Goal: Task Accomplishment & Management: Use online tool/utility

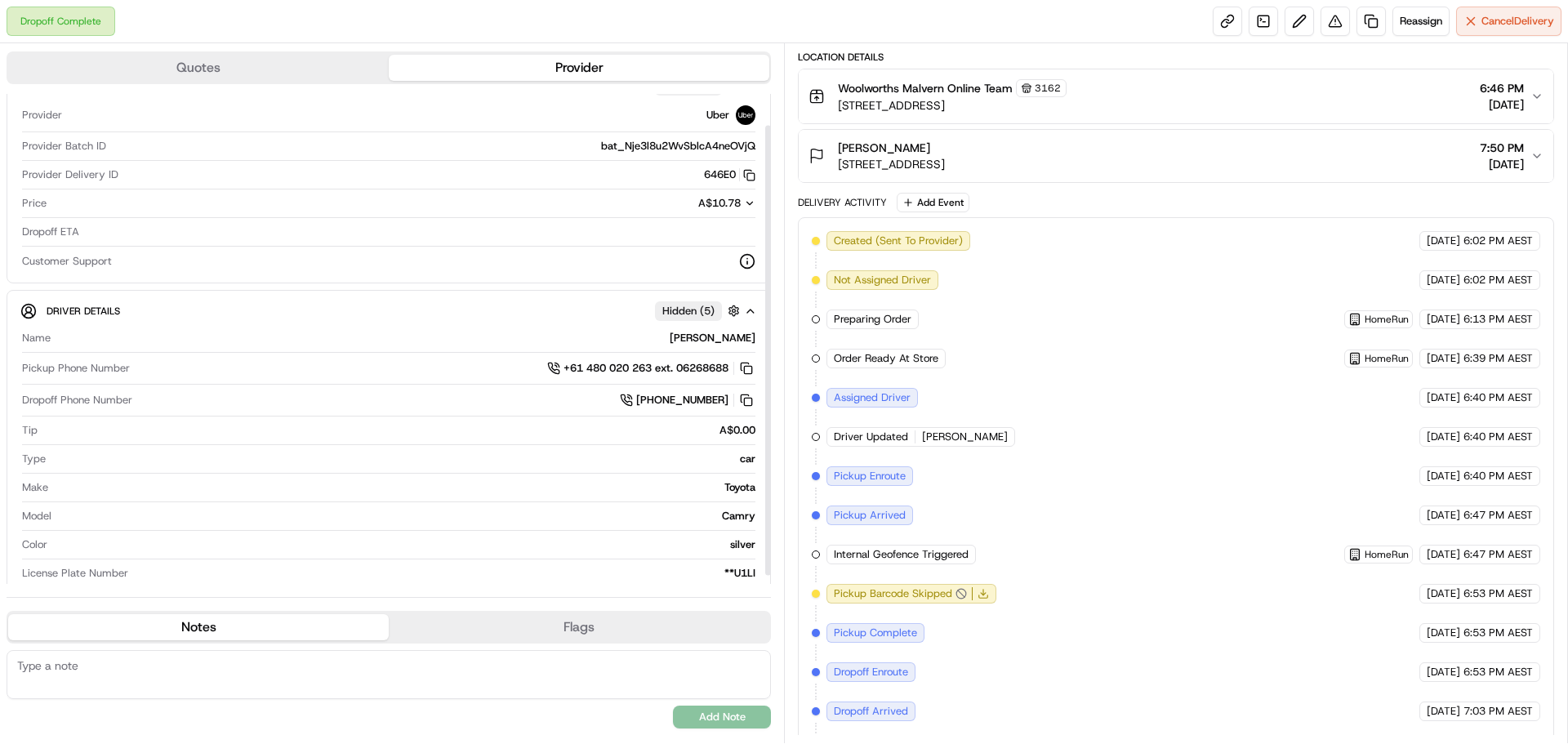
scroll to position [43, 0]
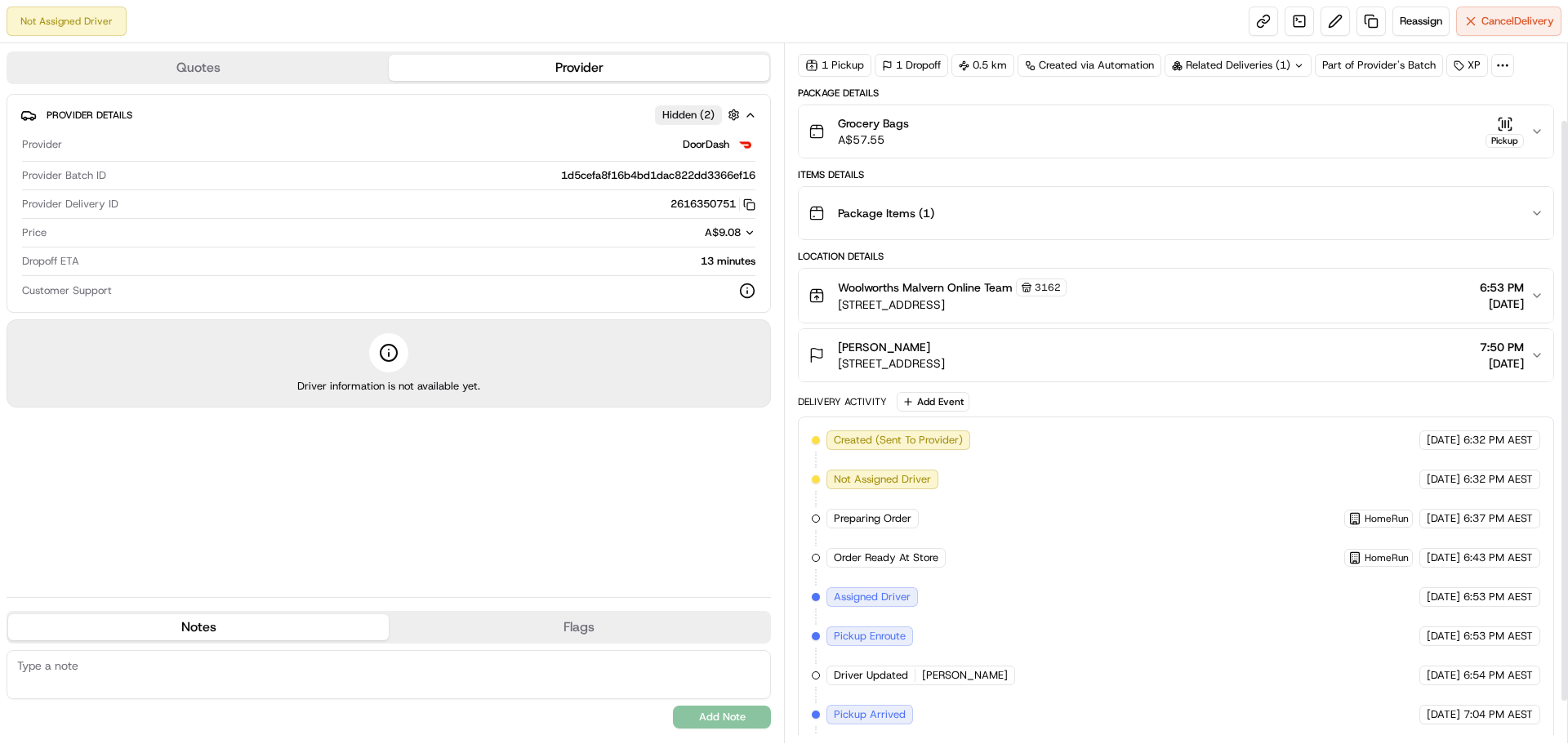
scroll to position [141, 0]
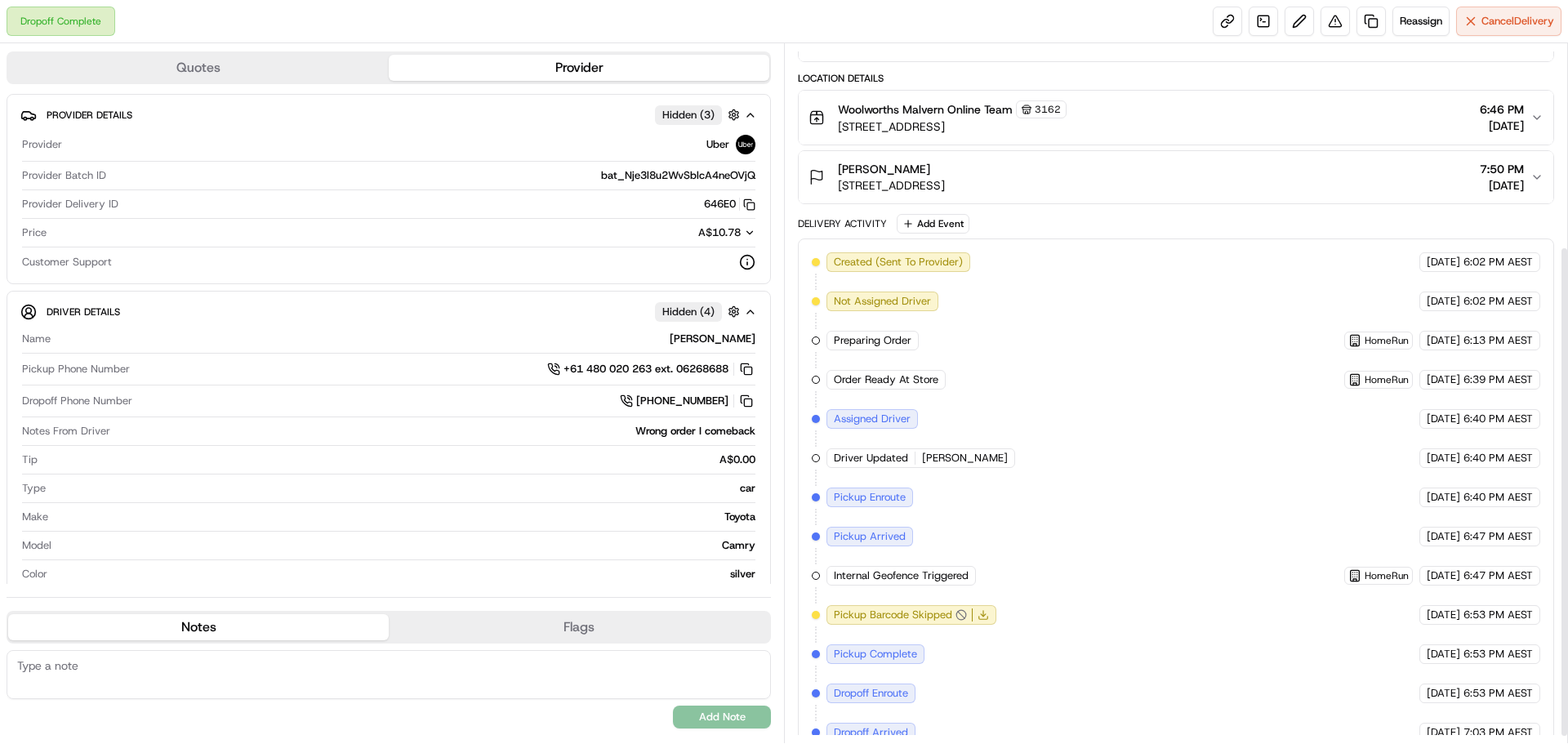
scroll to position [298, 0]
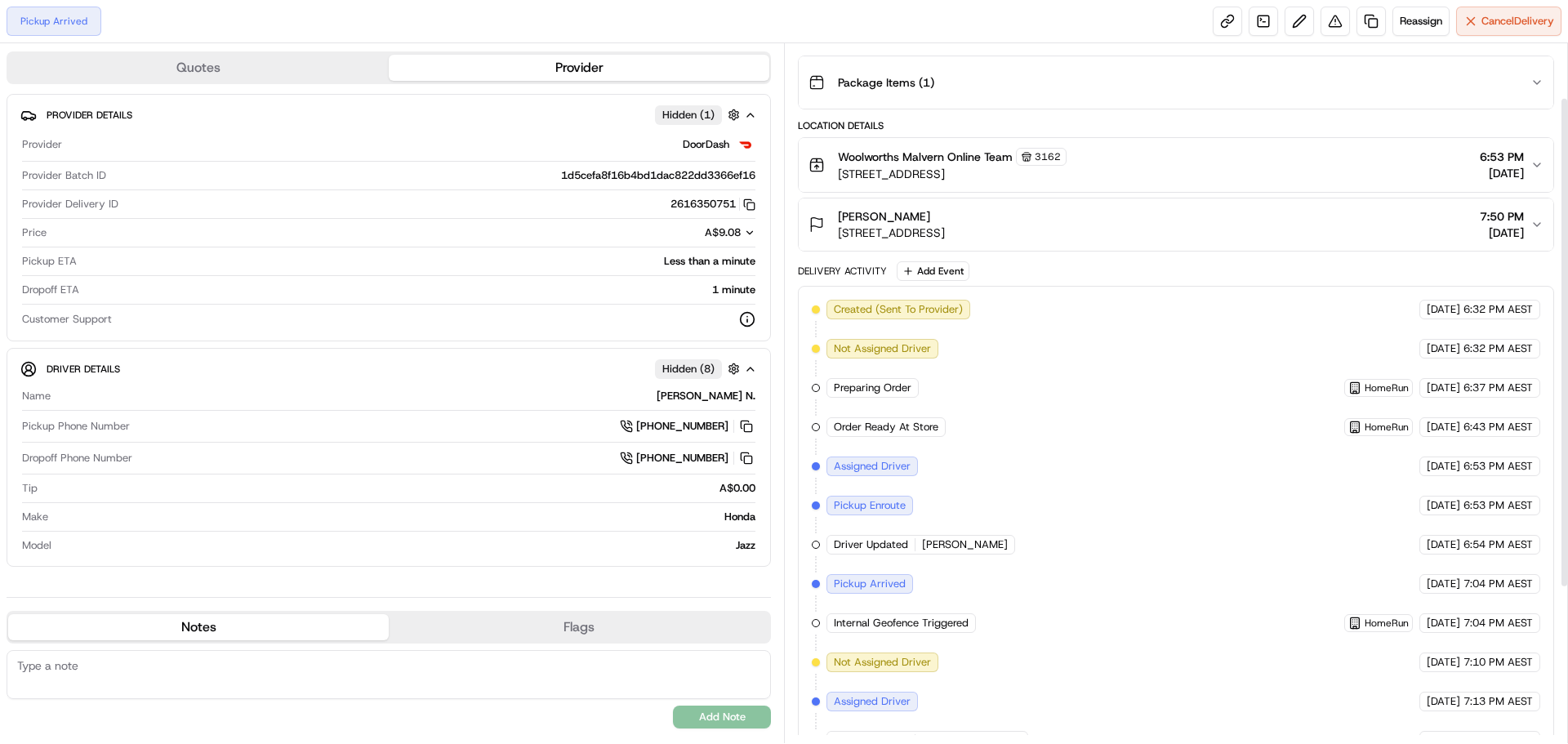
scroll to position [14, 0]
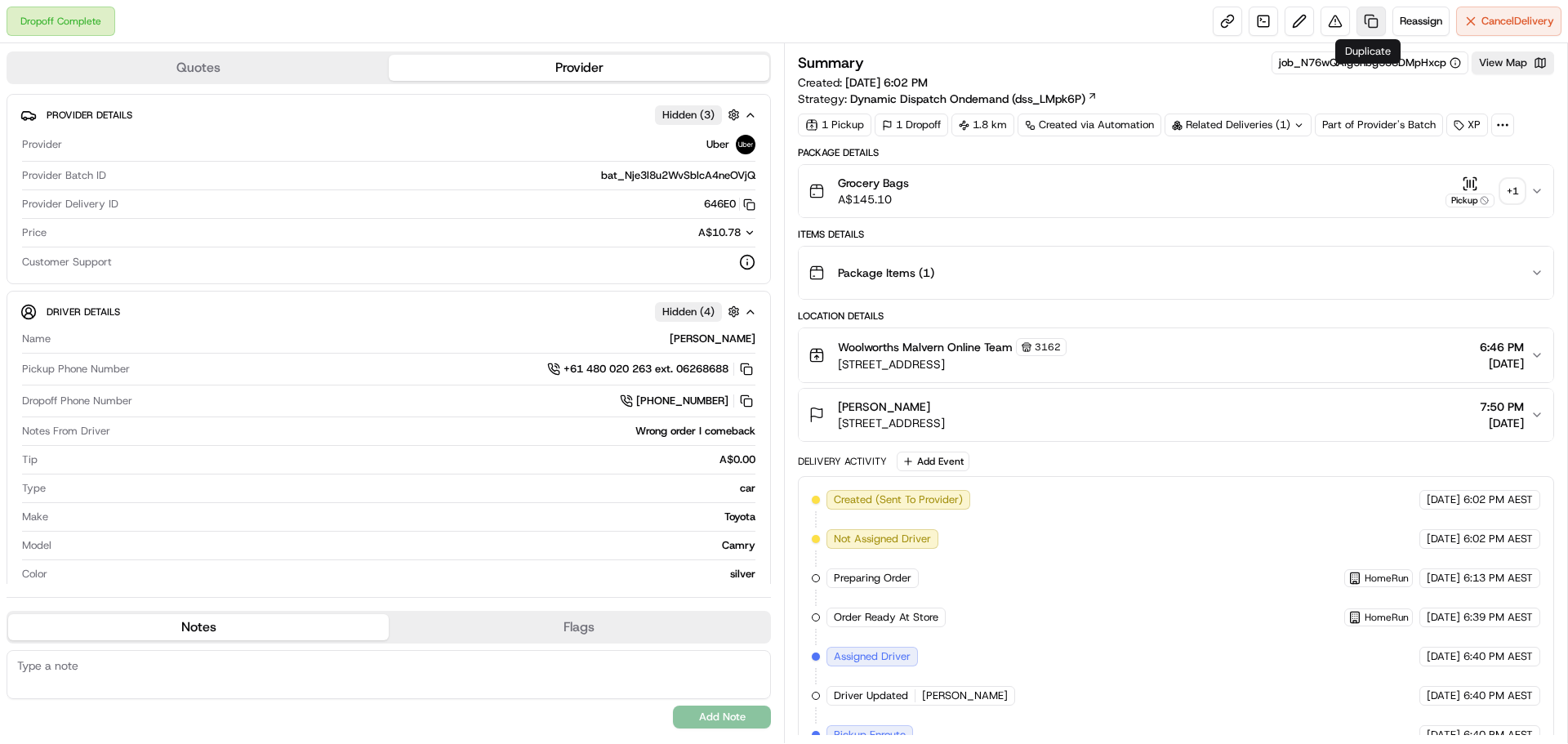
click at [1364, 22] on link at bounding box center [1371, 22] width 29 height 29
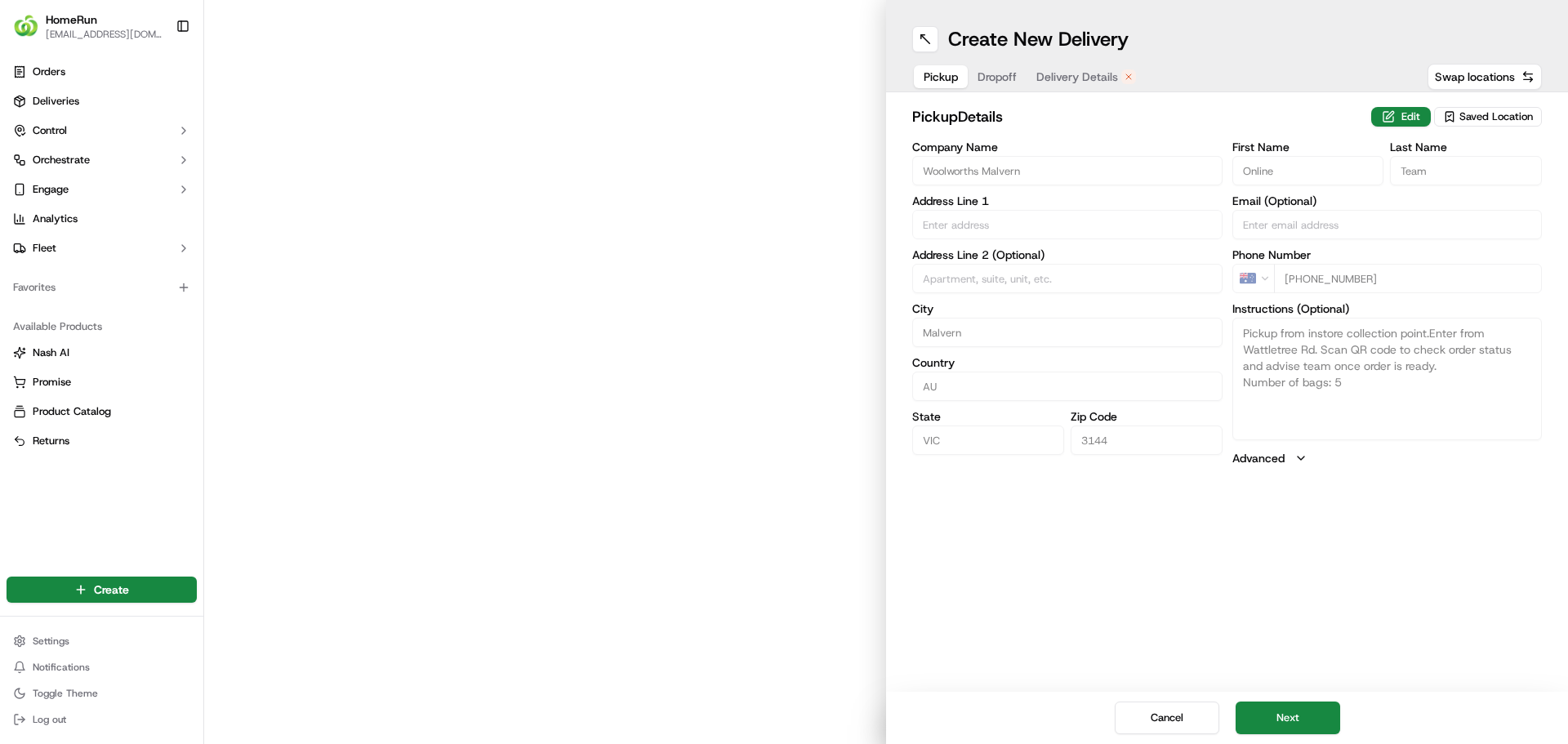
type input "[STREET_ADDRESS]"
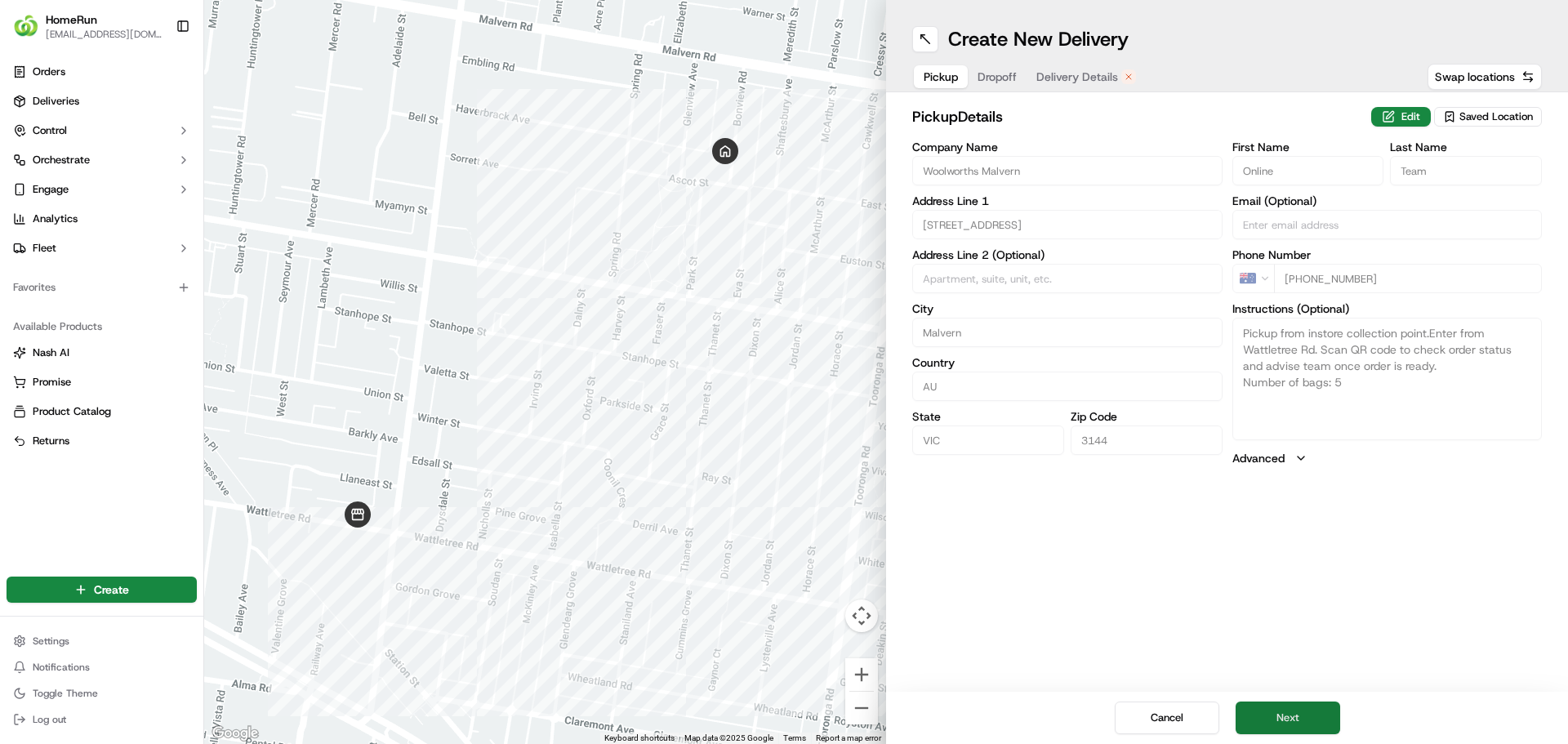
click at [1317, 722] on button "Next" at bounding box center [1288, 717] width 104 height 33
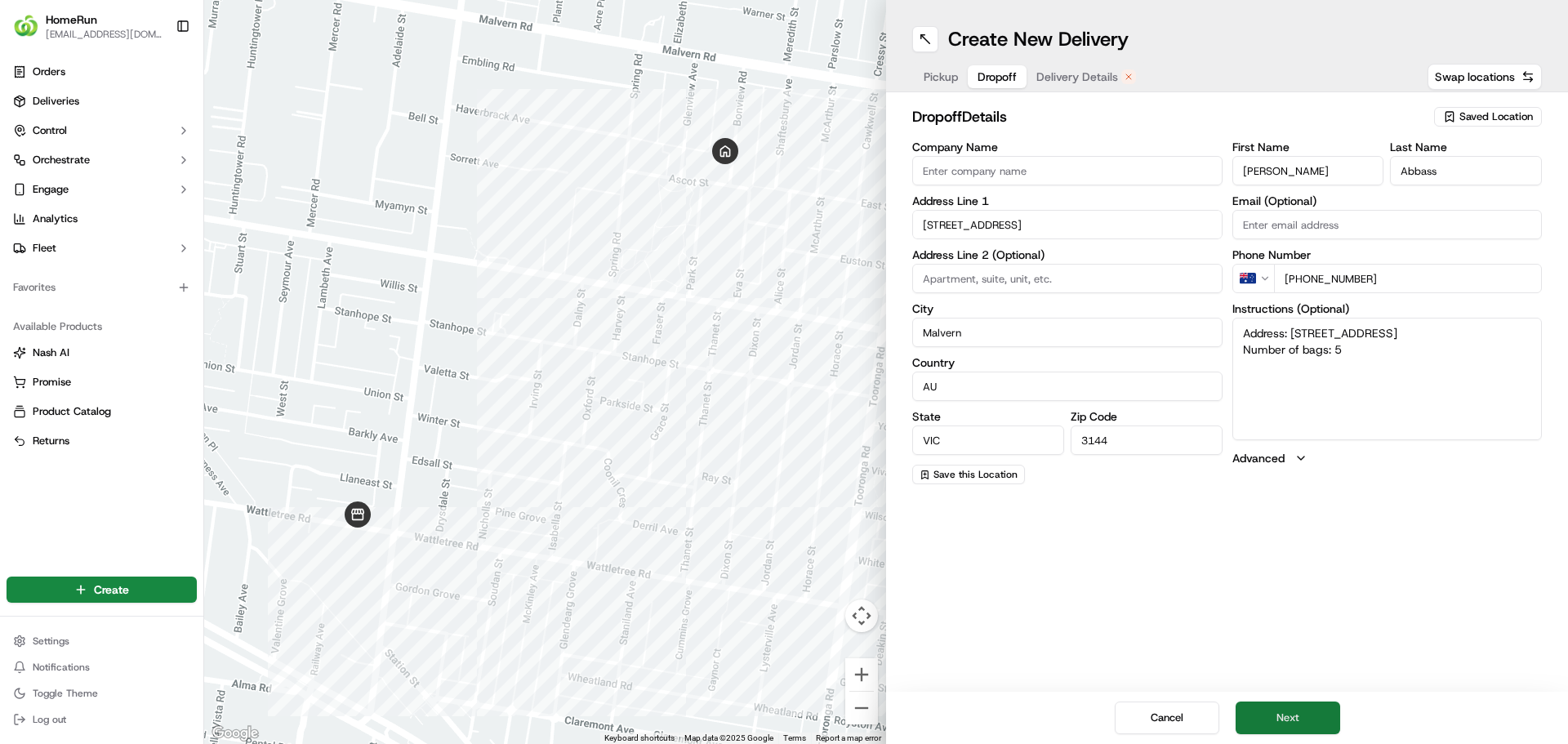
click at [1318, 713] on button "Next" at bounding box center [1288, 717] width 104 height 33
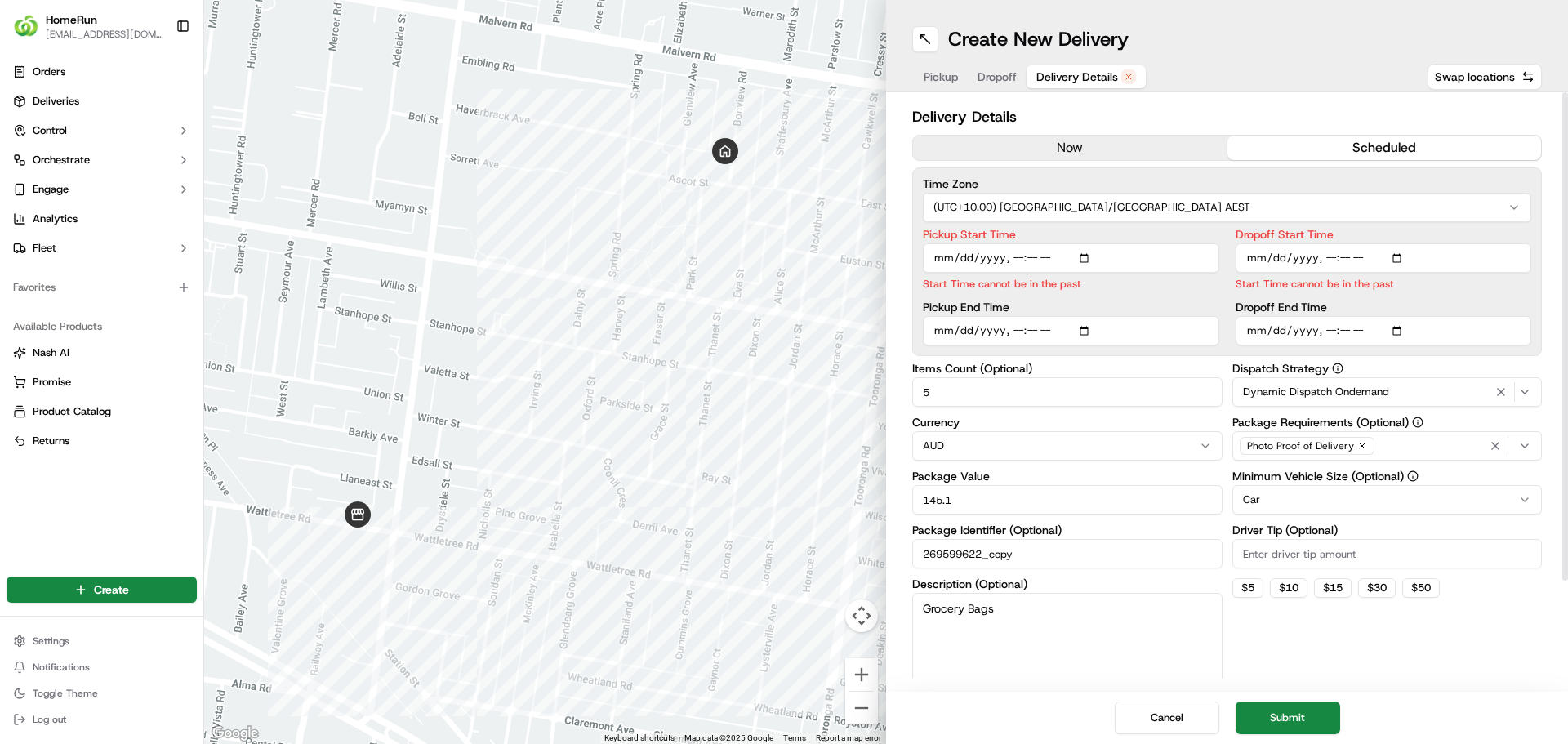
click at [1048, 141] on button "now" at bounding box center [1070, 147] width 315 height 24
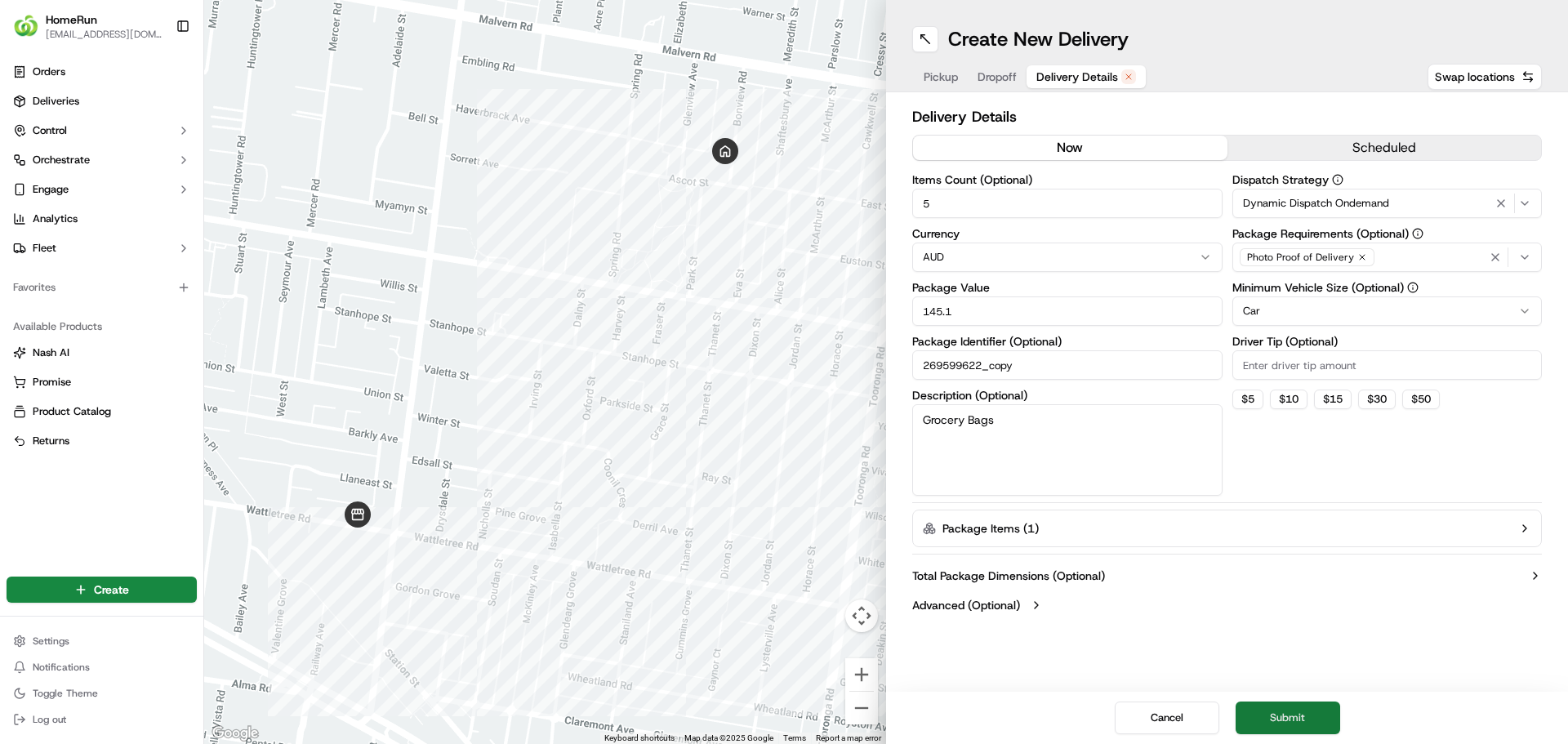
click at [1301, 723] on button "Submit" at bounding box center [1288, 717] width 104 height 33
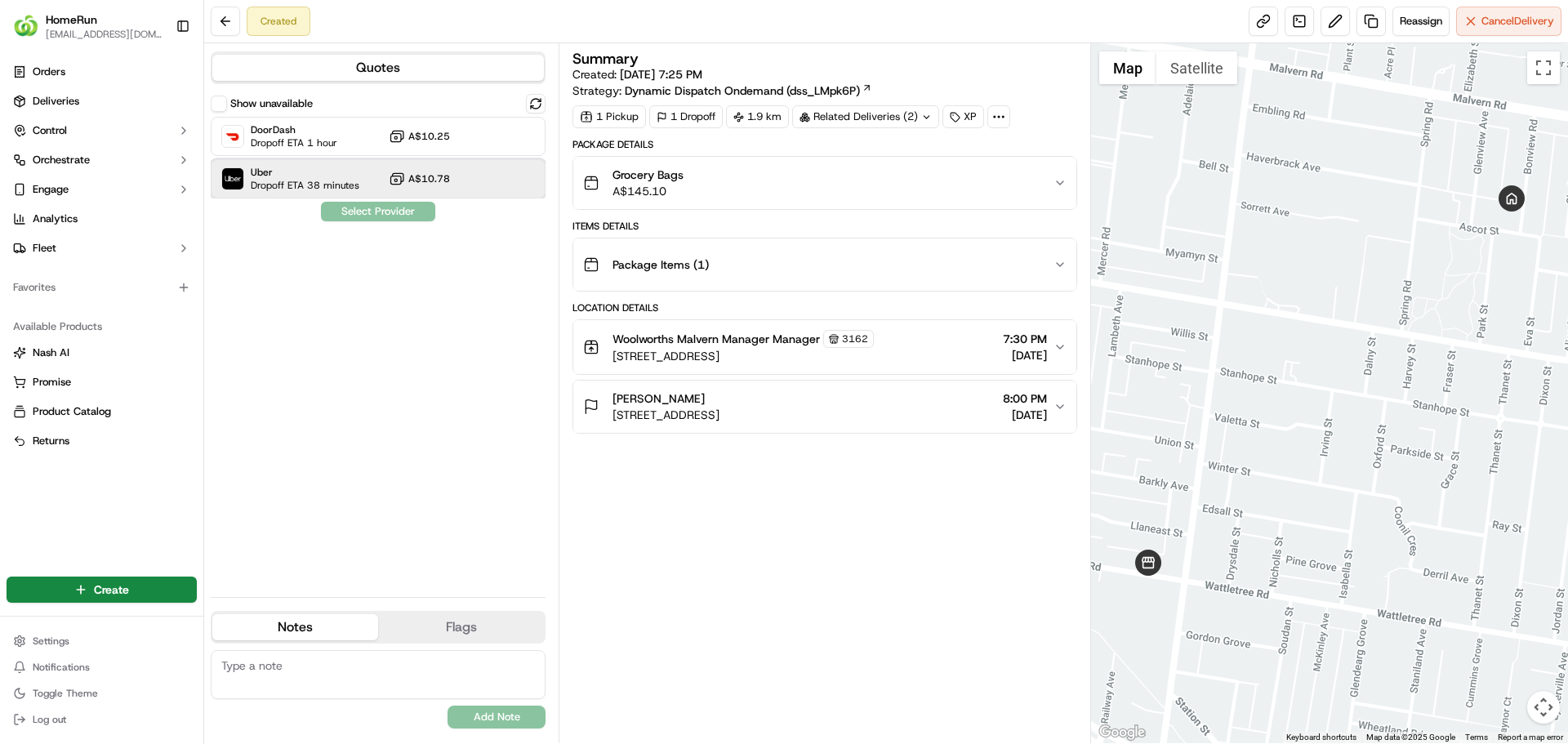
click at [317, 181] on span "Dropoff ETA 38 minutes" at bounding box center [305, 184] width 109 height 13
click at [354, 207] on button "Assign Provider" at bounding box center [378, 211] width 116 height 20
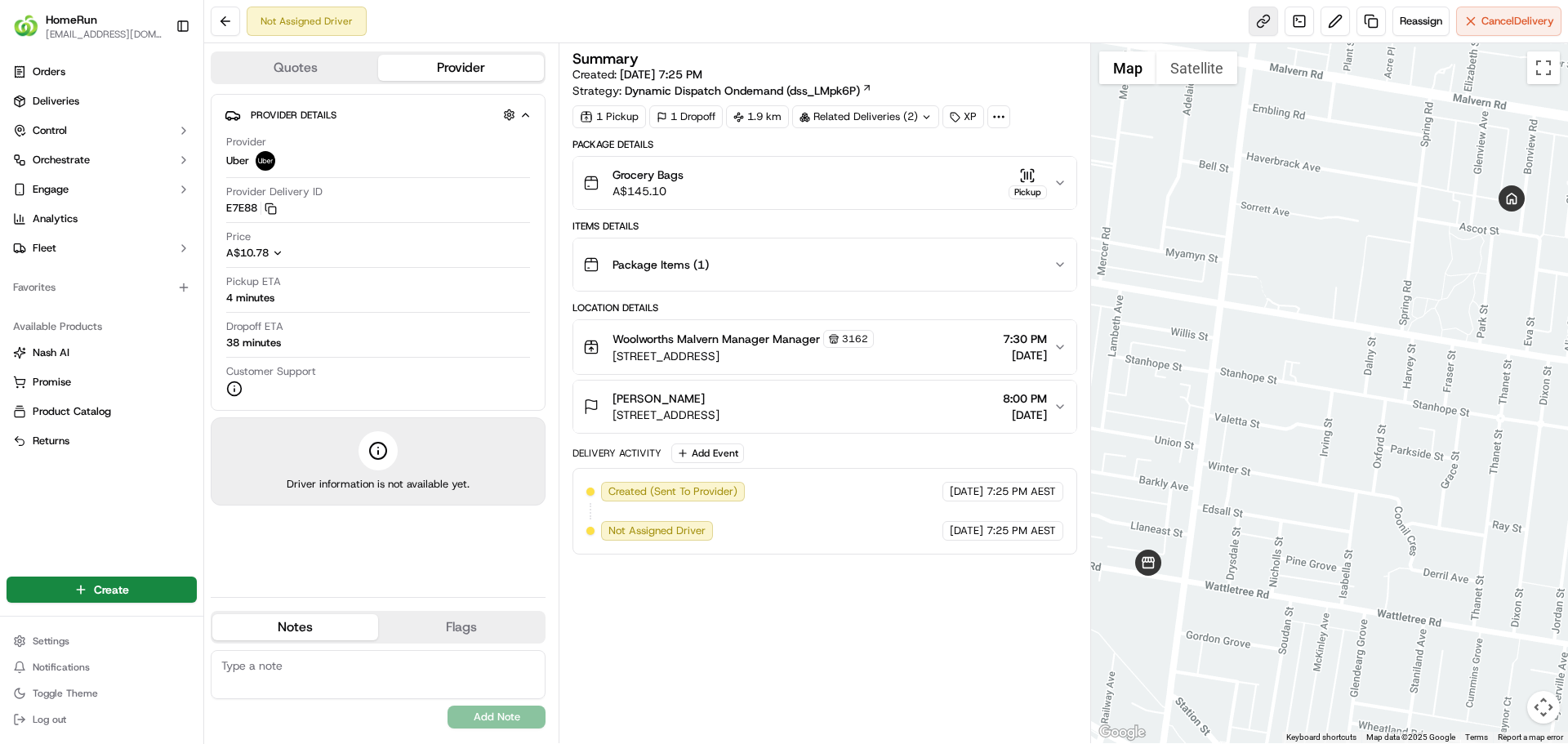
click at [1257, 23] on link at bounding box center [1264, 22] width 29 height 29
